Goal: Information Seeking & Learning: Learn about a topic

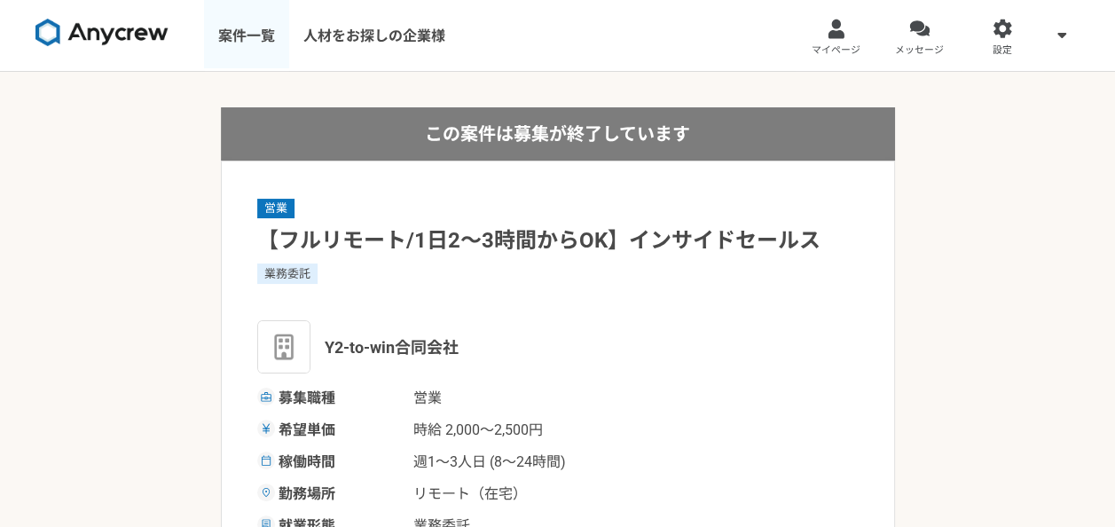
click at [256, 17] on link "案件一覧" at bounding box center [246, 35] width 85 height 71
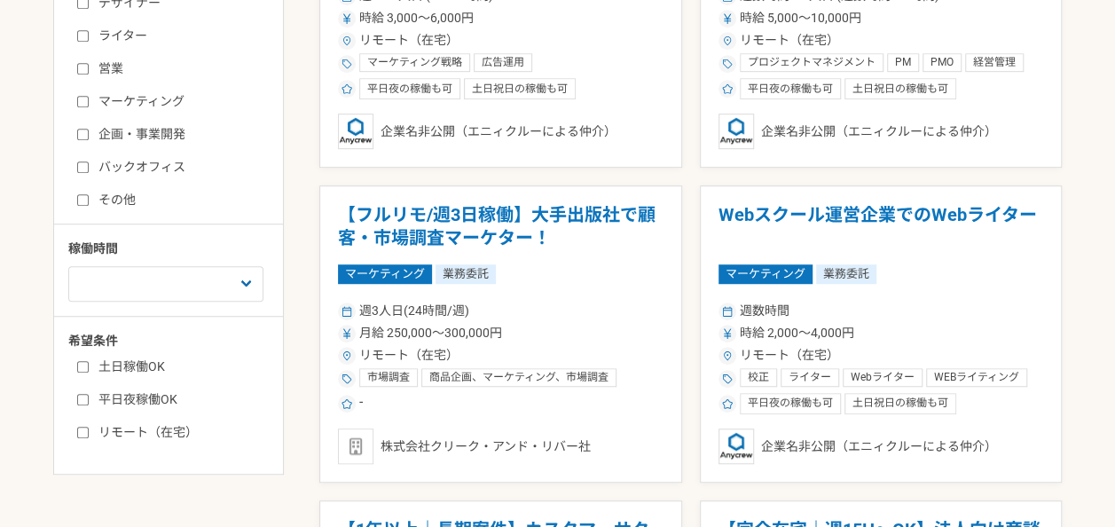
scroll to position [478, 0]
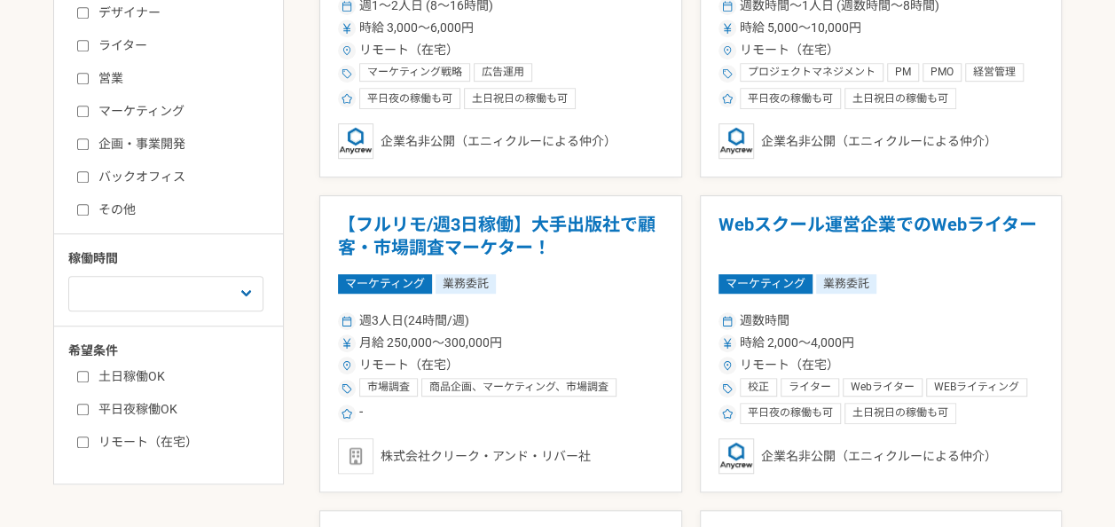
click at [101, 82] on label "営業" at bounding box center [179, 78] width 204 height 19
click at [89, 82] on input "営業" at bounding box center [83, 79] width 12 height 12
checkbox input "true"
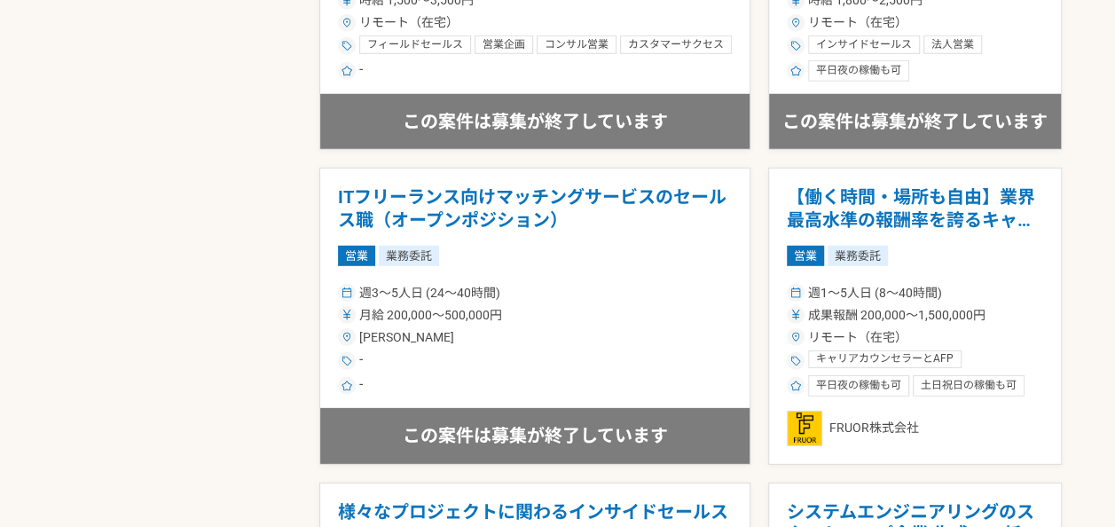
scroll to position [478, 0]
